Goal: Find specific page/section: Find specific page/section

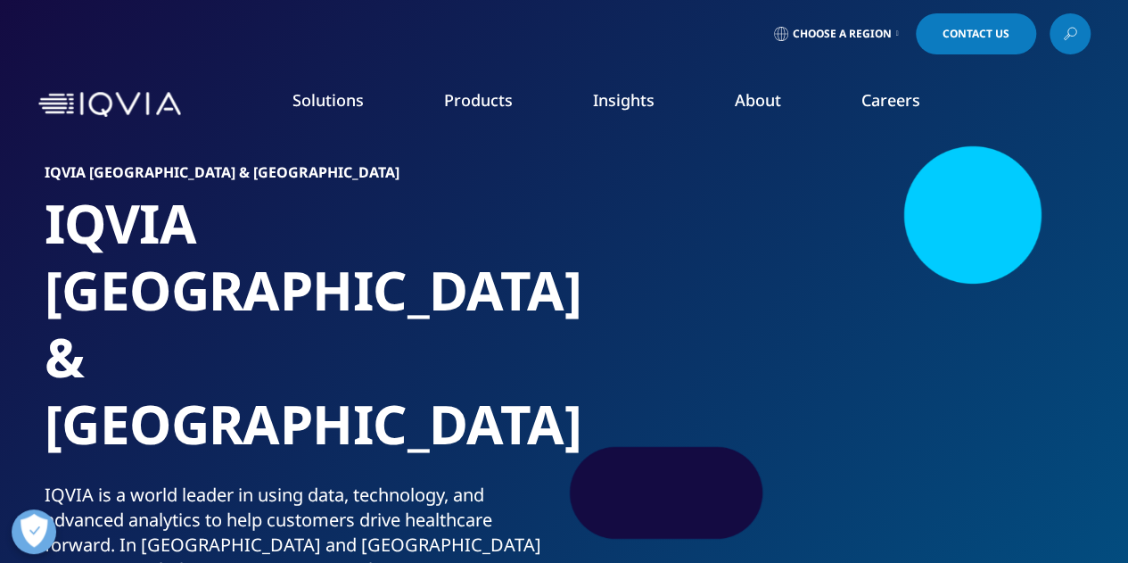
click at [340, 328] on link "Interns" at bounding box center [428, 323] width 250 height 20
